Goal: Task Accomplishment & Management: Manage account settings

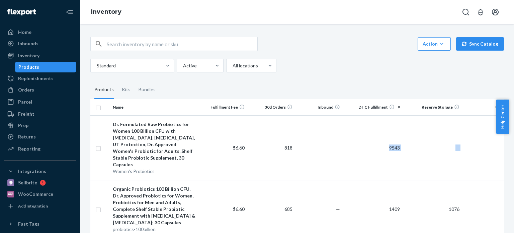
scroll to position [0, 23]
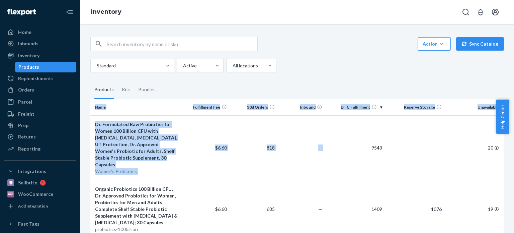
drag, startPoint x: 385, startPoint y: 142, endPoint x: 510, endPoint y: 136, distance: 124.6
click at [509, 136] on div "Action Create product Create kit or bundle Bulk create products Bulk update pro…" at bounding box center [297, 128] width 434 height 208
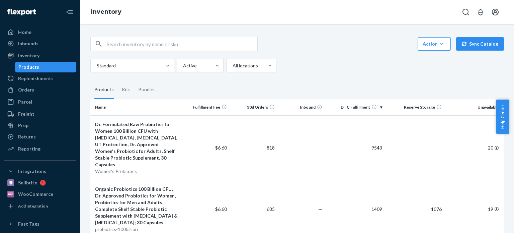
drag, startPoint x: 363, startPoint y: 143, endPoint x: 509, endPoint y: 128, distance: 146.7
click at [509, 128] on body "Home Inbounds Shipping Plans Problems Inventory Products Replenishments Orders …" at bounding box center [257, 116] width 514 height 233
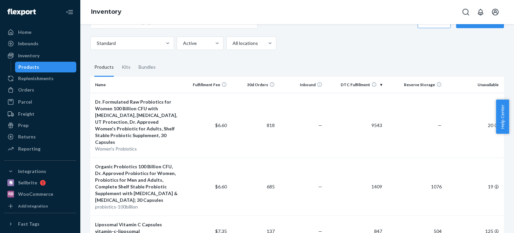
scroll to position [33, 0]
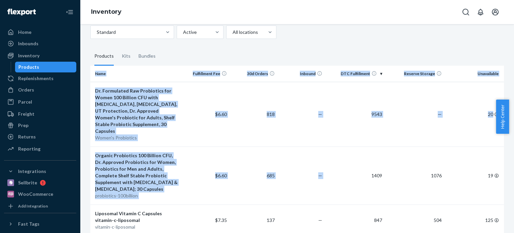
drag, startPoint x: 361, startPoint y: 167, endPoint x: 514, endPoint y: 167, distance: 152.9
click at [509, 167] on div "Action Create product Create kit or bundle Bulk create products Bulk update pro…" at bounding box center [297, 128] width 434 height 208
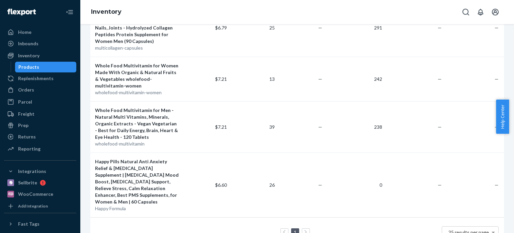
scroll to position [435, 0]
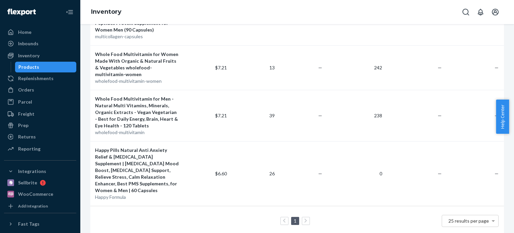
click at [172, 210] on div "1 25 results per page" at bounding box center [288, 220] width 421 height 21
